Goal: Information Seeking & Learning: Learn about a topic

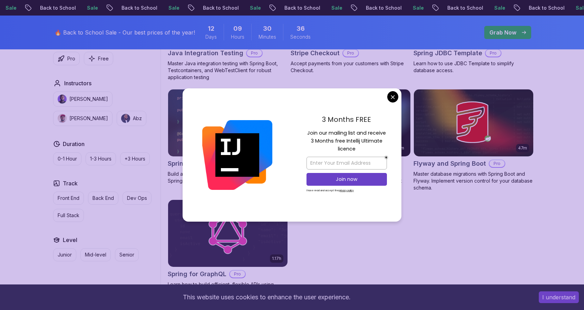
scroll to position [553, 0]
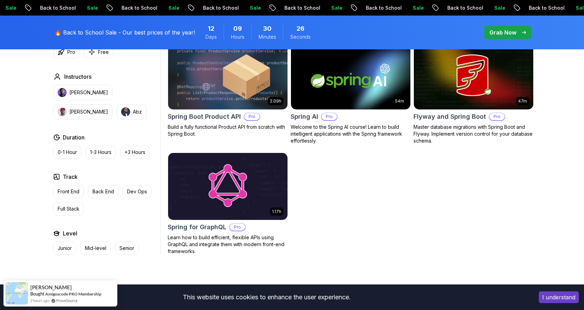
click at [394, 98] on body "Sale Back to School Sale Back to School Sale Back to School Sale Back to School…" at bounding box center [292, 35] width 584 height 1177
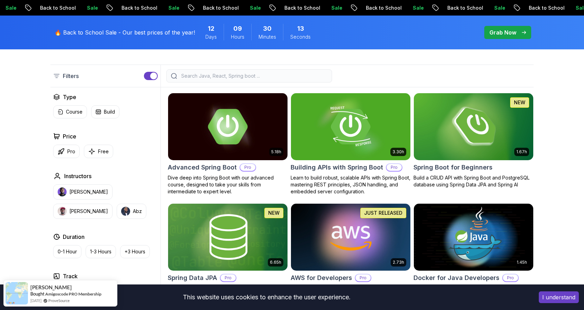
scroll to position [175, 0]
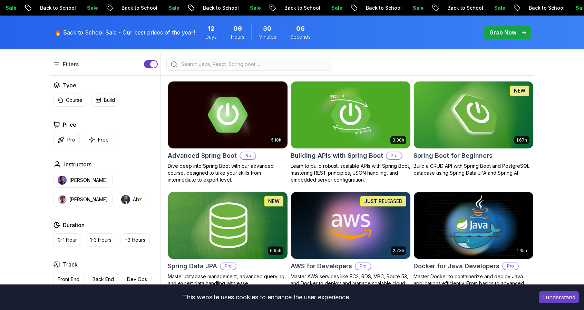
click at [494, 114] on img at bounding box center [473, 115] width 125 height 70
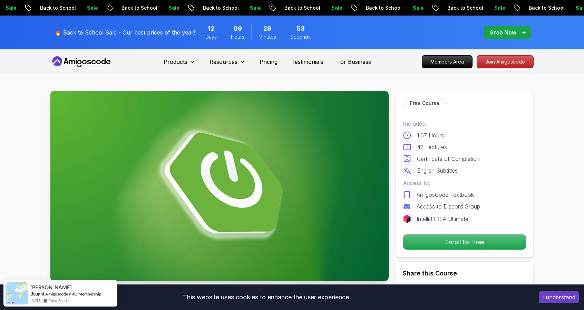
scroll to position [35, 0]
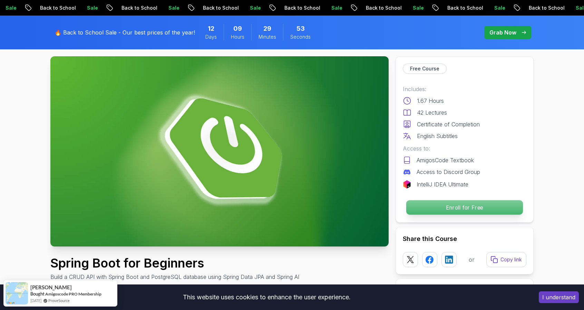
click at [464, 206] on p "Enroll for Free" at bounding box center [464, 207] width 117 height 15
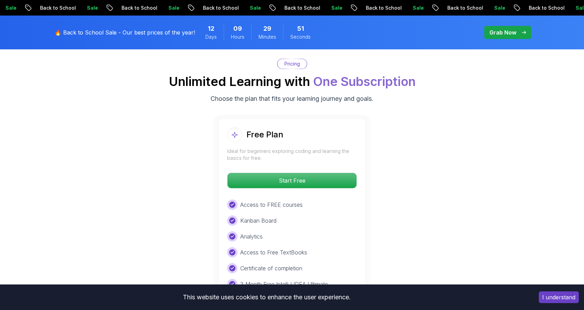
scroll to position [1402, 0]
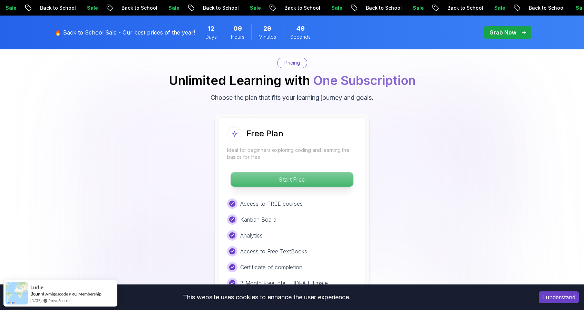
click at [306, 172] on p "Start Free" at bounding box center [292, 179] width 123 height 15
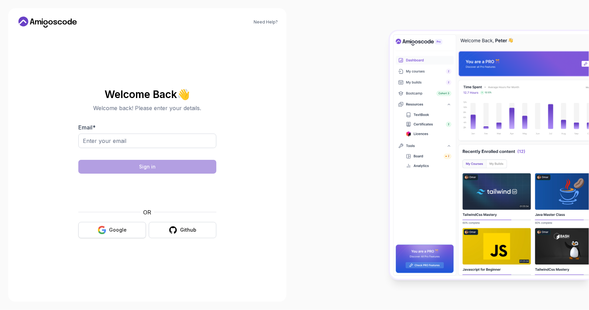
click at [108, 228] on button "Google" at bounding box center [112, 230] width 68 height 16
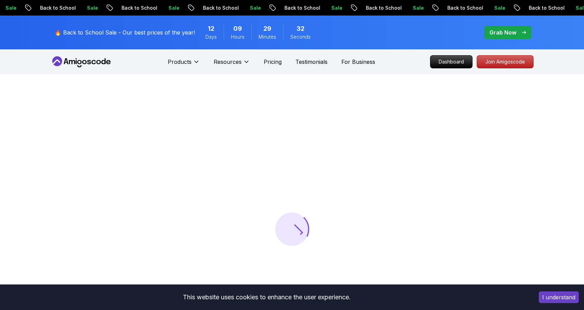
click at [554, 296] on button "I understand" at bounding box center [559, 297] width 40 height 12
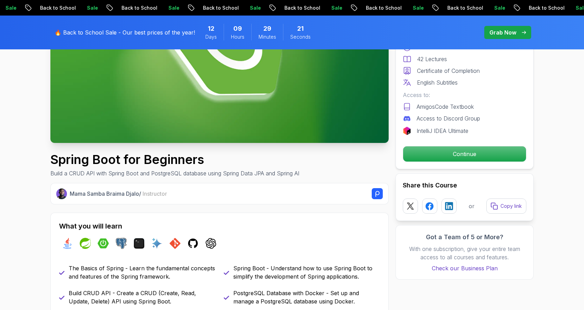
scroll to position [69, 0]
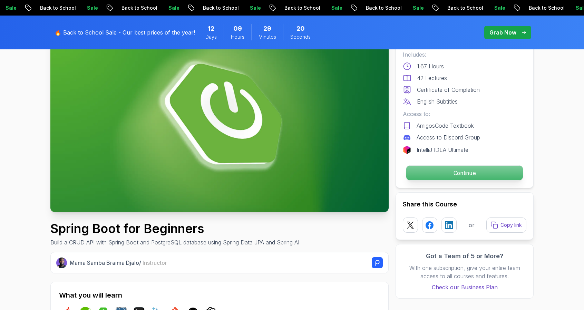
click at [444, 170] on p "Continue" at bounding box center [464, 173] width 117 height 15
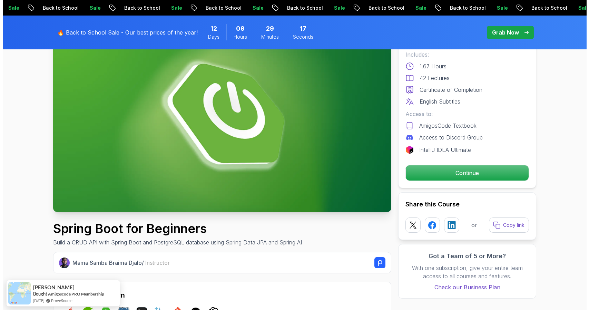
scroll to position [0, 0]
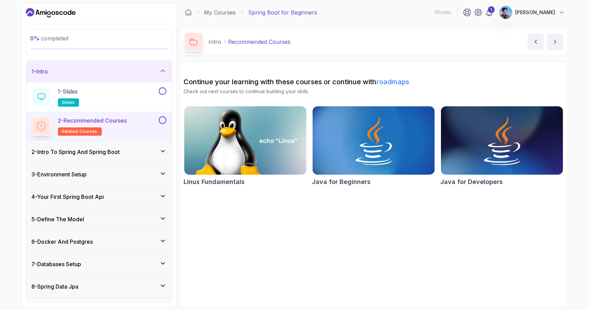
click at [155, 234] on div "6 - Docker And Postgres" at bounding box center [99, 242] width 146 height 22
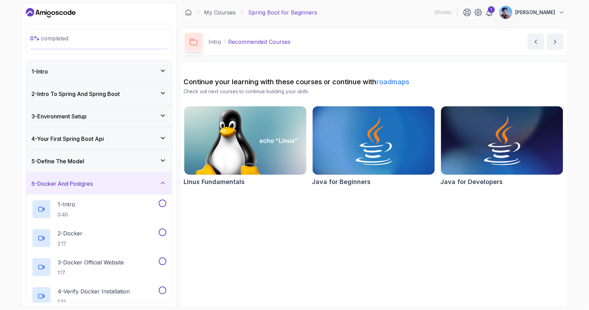
click at [162, 177] on div "6 - Docker And Postgres" at bounding box center [99, 184] width 146 height 22
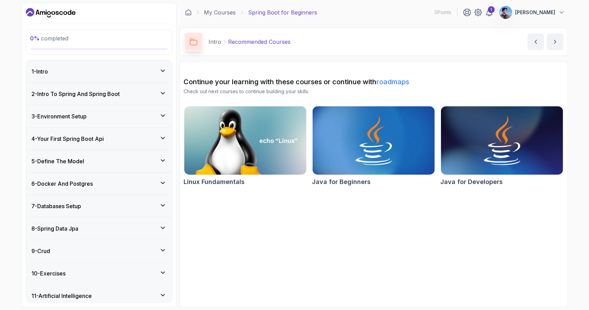
click at [142, 69] on div "1 - Intro" at bounding box center [99, 71] width 135 height 8
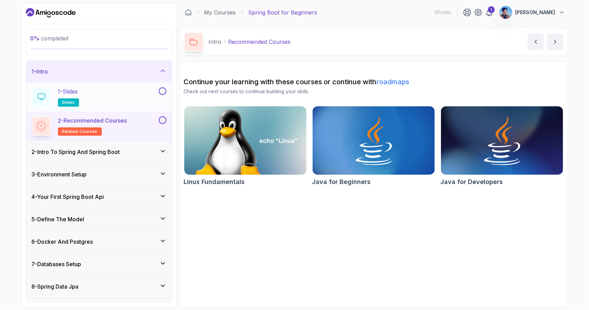
click at [150, 92] on div "1 - Slides slides" at bounding box center [95, 96] width 126 height 19
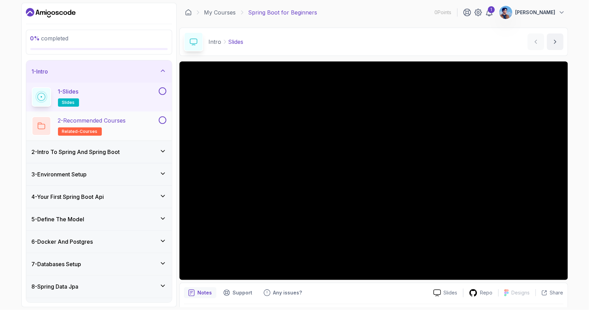
click at [116, 122] on p "2 - Recommended Courses" at bounding box center [92, 120] width 68 height 8
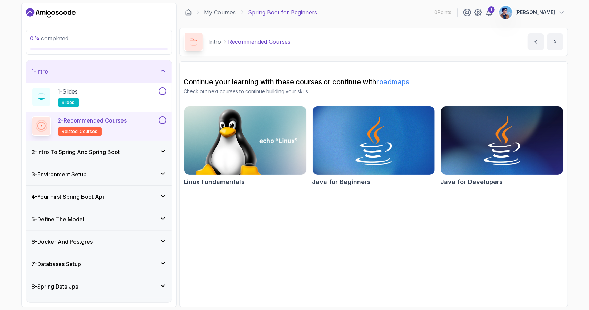
click at [125, 150] on div "2 - Intro To Spring And Spring Boot" at bounding box center [99, 152] width 135 height 8
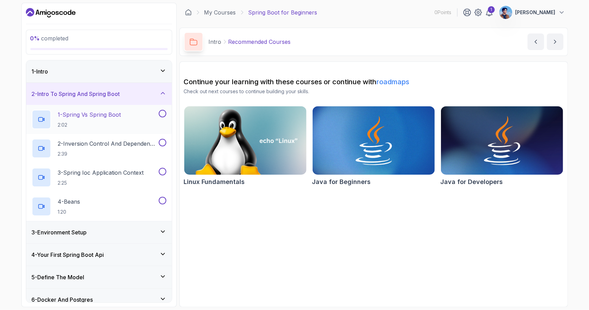
click at [129, 111] on div "1 - Spring Vs Spring Boot 2:02" at bounding box center [95, 119] width 126 height 19
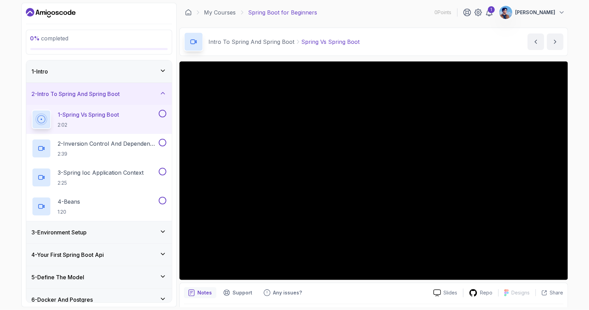
click at [578, 141] on div "0 % completed 1 - Intro 2 - Intro To Spring And Spring Boot 1 - Spring Vs Sprin…" at bounding box center [294, 155] width 589 height 310
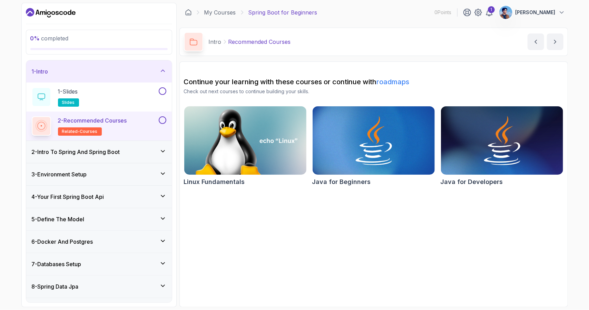
drag, startPoint x: 124, startPoint y: 152, endPoint x: 135, endPoint y: 145, distance: 13.0
click at [124, 152] on div "2 - Intro To Spring And Spring Boot" at bounding box center [99, 152] width 135 height 8
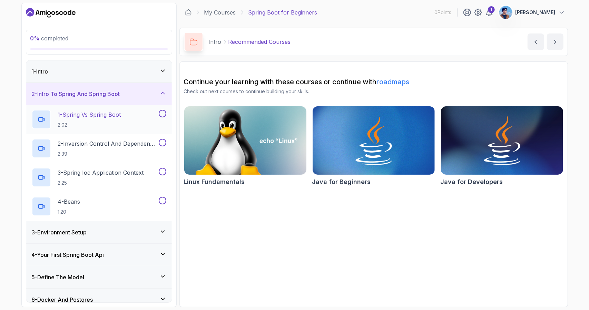
click at [95, 113] on p "1 - Spring Vs Spring Boot" at bounding box center [89, 115] width 63 height 8
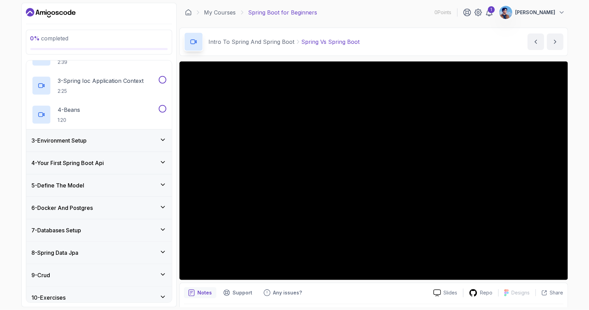
scroll to position [141, 0]
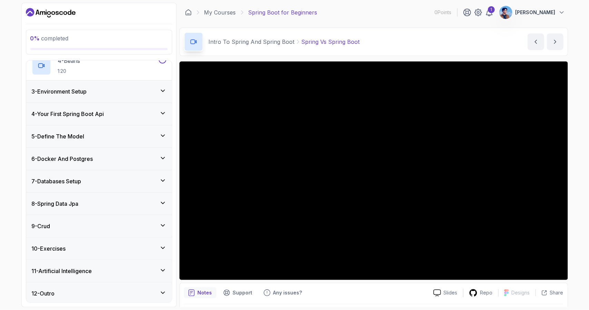
click at [128, 224] on div "9 - Crud" at bounding box center [99, 226] width 135 height 8
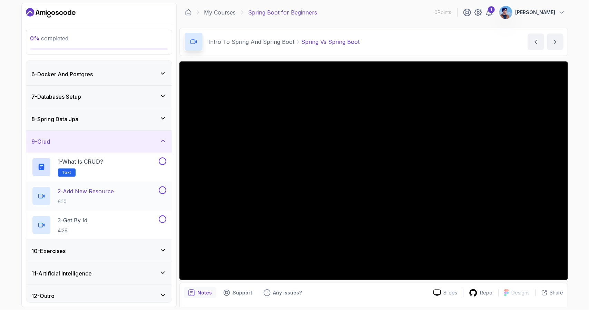
scroll to position [112, 0]
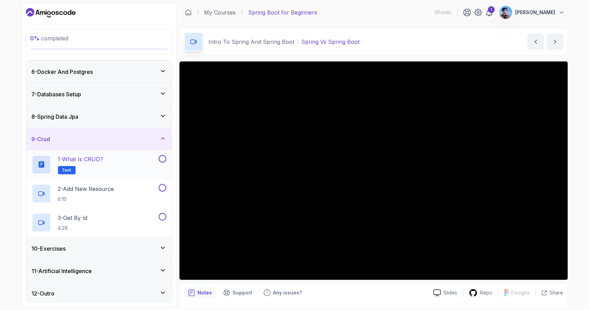
click at [98, 167] on h2 "1 - What is CRUD? Text" at bounding box center [81, 164] width 46 height 19
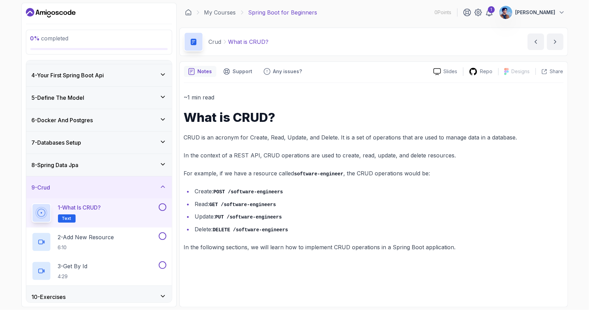
scroll to position [43, 0]
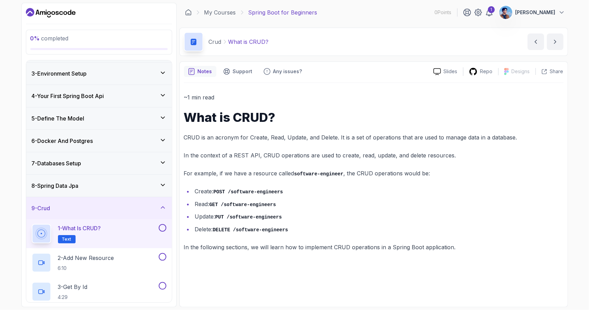
click at [137, 141] on div "6 - Docker And Postgres" at bounding box center [99, 141] width 135 height 8
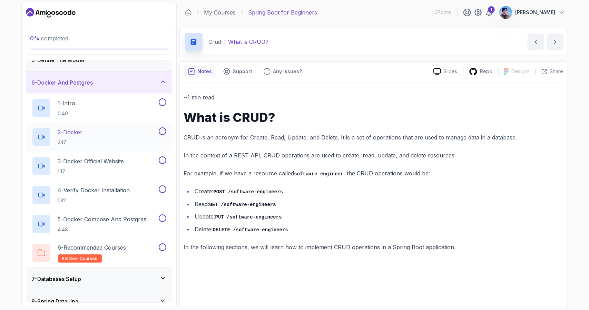
scroll to position [112, 0]
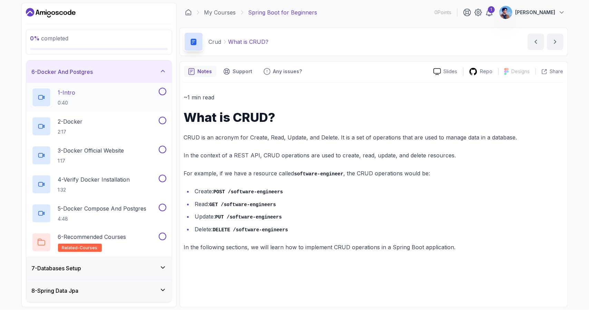
drag, startPoint x: 140, startPoint y: 74, endPoint x: 150, endPoint y: 111, distance: 38.5
click at [140, 74] on div "6 - Docker And Postgres" at bounding box center [99, 72] width 135 height 8
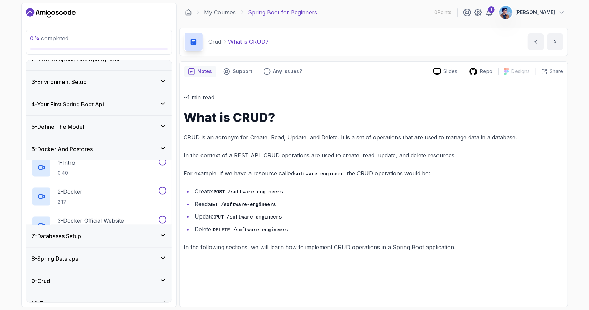
scroll to position [25, 0]
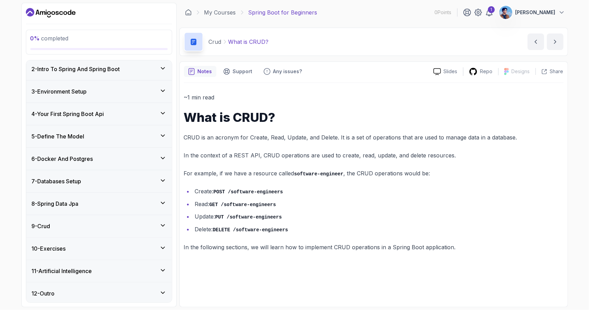
click at [99, 225] on div "9 - Crud" at bounding box center [99, 226] width 135 height 8
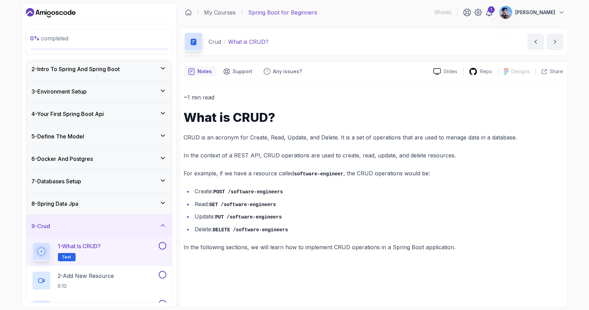
click at [108, 225] on div "9 - Crud" at bounding box center [99, 226] width 135 height 8
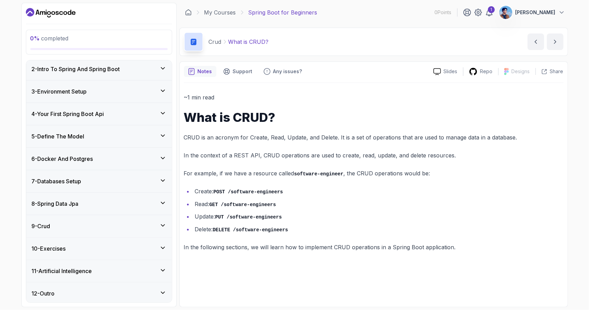
click at [111, 293] on div "12 - Outro" at bounding box center [99, 293] width 135 height 8
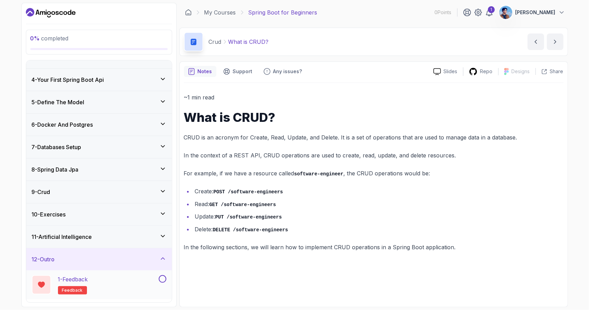
scroll to position [83, 0]
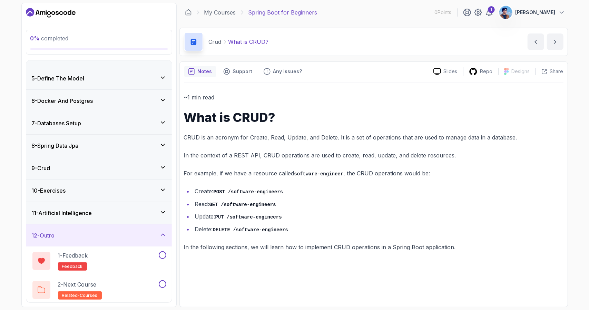
click at [97, 228] on div "12 - Outro" at bounding box center [99, 235] width 146 height 22
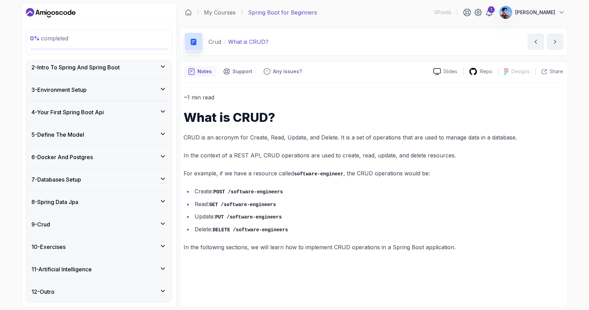
scroll to position [25, 0]
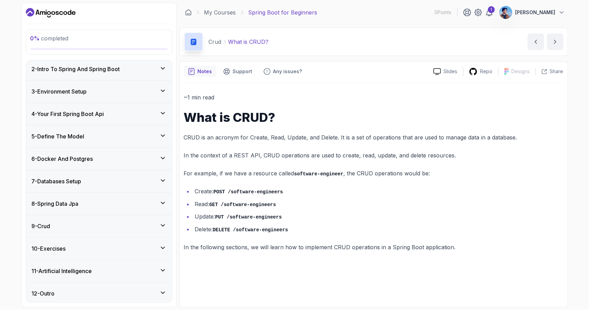
click at [106, 202] on div "8 - Spring Data Jpa" at bounding box center [99, 204] width 135 height 8
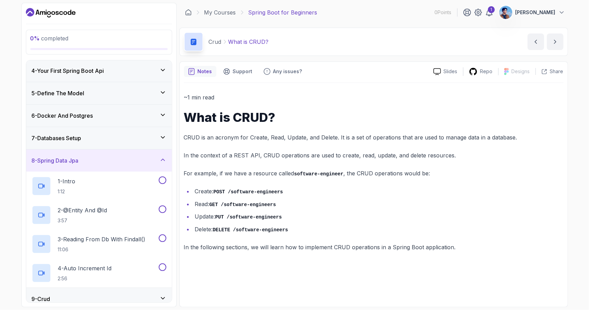
scroll to position [128, 0]
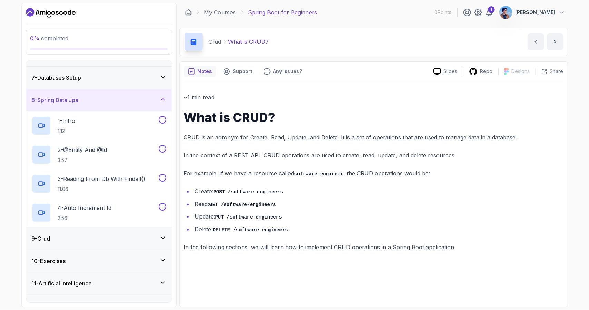
click at [136, 99] on div "8 - Spring Data Jpa" at bounding box center [99, 100] width 135 height 8
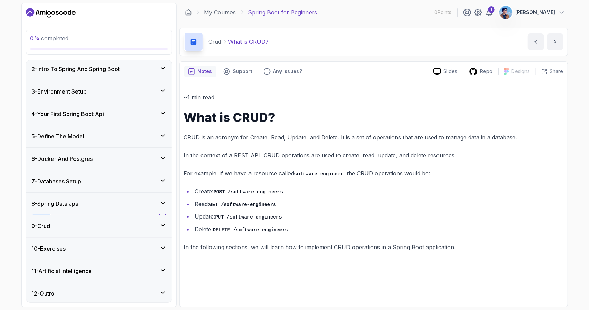
scroll to position [25, 0]
click at [71, 218] on div "9 - Crud" at bounding box center [99, 226] width 146 height 22
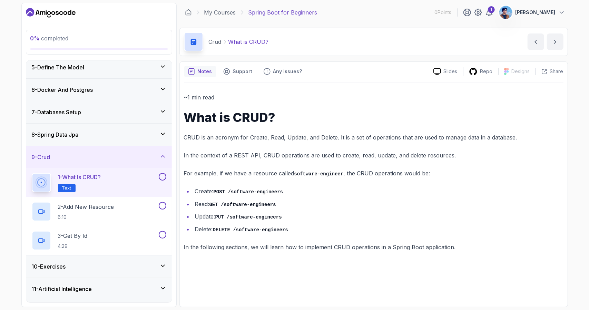
scroll to position [112, 0]
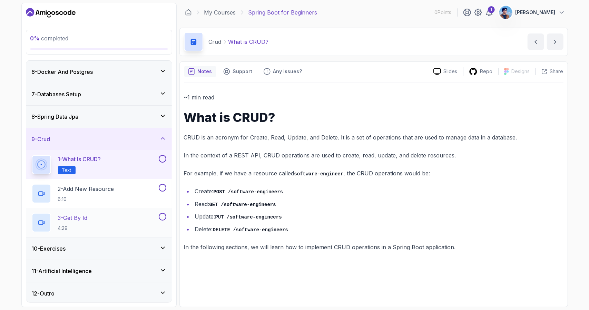
click at [93, 217] on div "3 - Get By Id 4:29" at bounding box center [95, 222] width 126 height 19
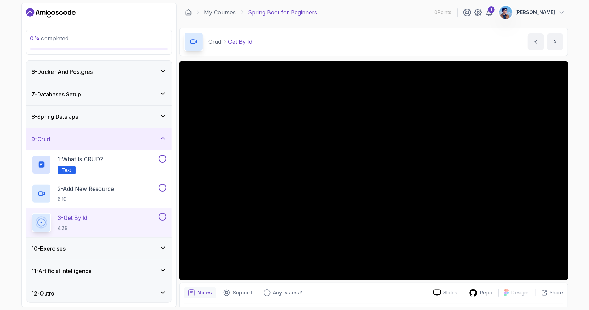
click at [127, 242] on div "10 - Exercises" at bounding box center [99, 249] width 146 height 22
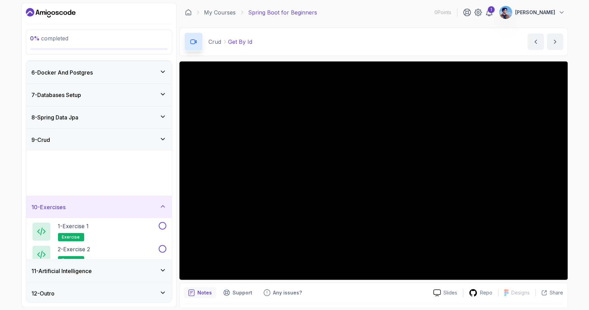
scroll to position [112, 0]
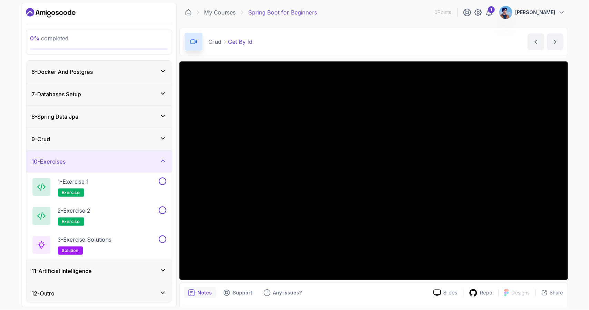
click at [135, 159] on div "10 - Exercises" at bounding box center [99, 161] width 135 height 8
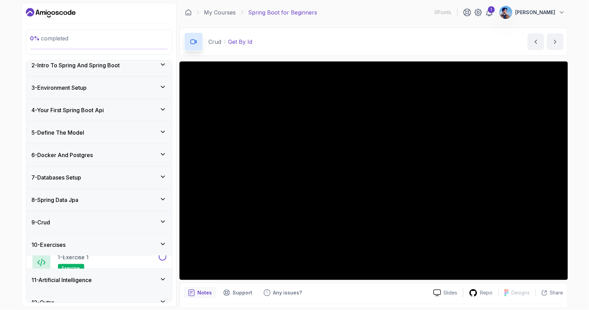
scroll to position [25, 0]
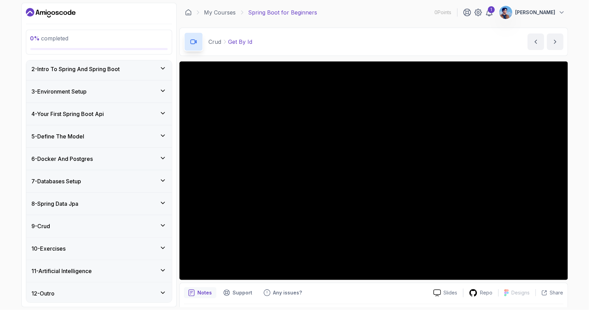
click at [116, 223] on div "9 - Crud" at bounding box center [99, 226] width 135 height 8
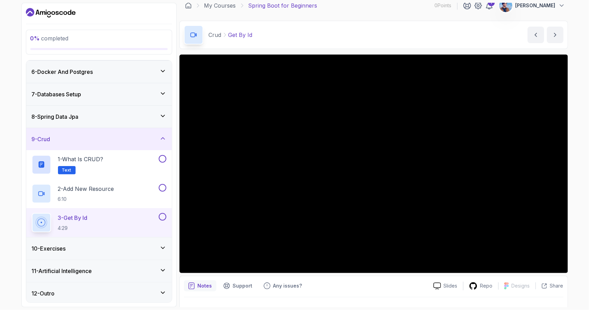
scroll to position [0, 0]
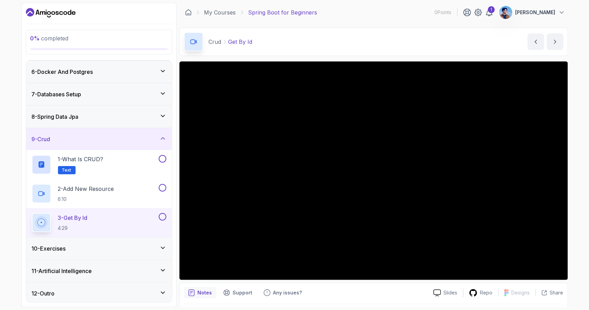
click at [51, 13] on icon "Dashboard" at bounding box center [51, 12] width 50 height 11
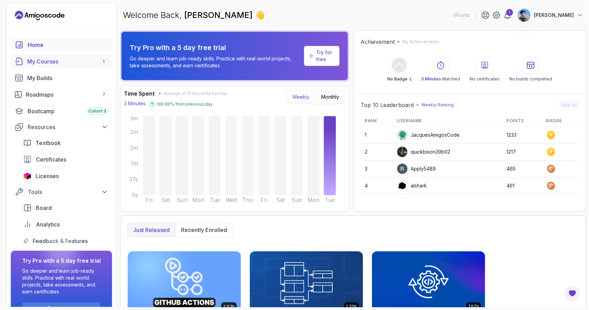
click at [51, 63] on div "My Courses 1" at bounding box center [67, 61] width 81 height 8
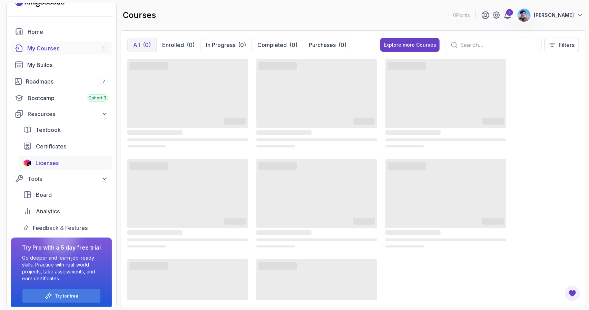
scroll to position [19, 0]
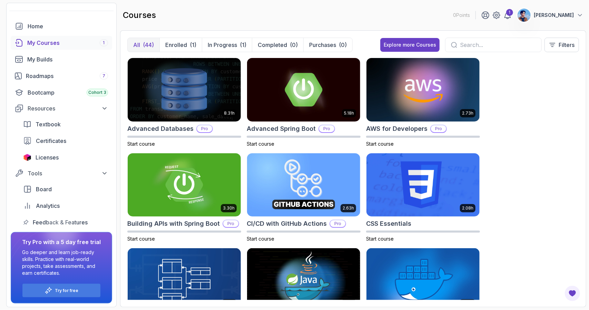
click at [115, 221] on div "Home My Courses 1 My Builds Roadmaps 7 Bootcamp Cohort 3 Resources Textbook Cer…" at bounding box center [62, 163] width 110 height 288
click at [332, 83] on img at bounding box center [303, 89] width 119 height 67
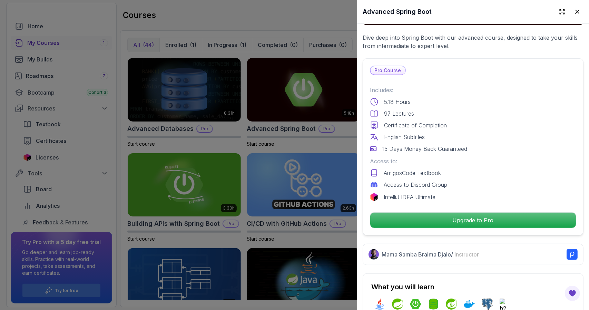
scroll to position [138, 0]
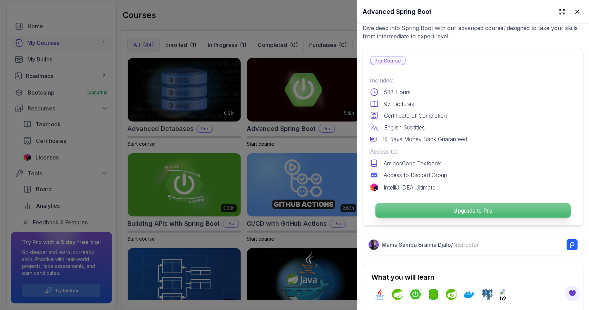
click at [474, 204] on p "Upgrade to Pro" at bounding box center [473, 210] width 195 height 15
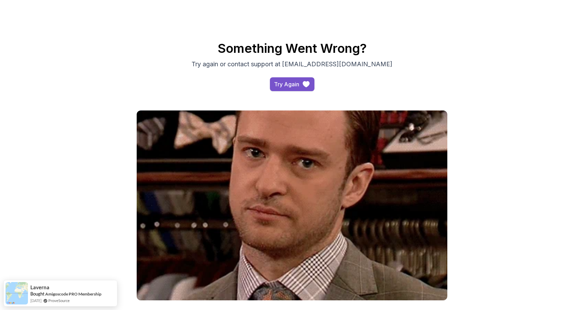
click at [294, 85] on div "Try Again" at bounding box center [286, 84] width 25 height 8
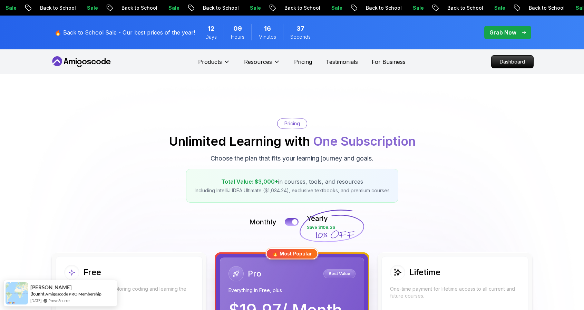
click at [81, 65] on icon at bounding box center [81, 61] width 62 height 11
